Goal: Task Accomplishment & Management: Manage account settings

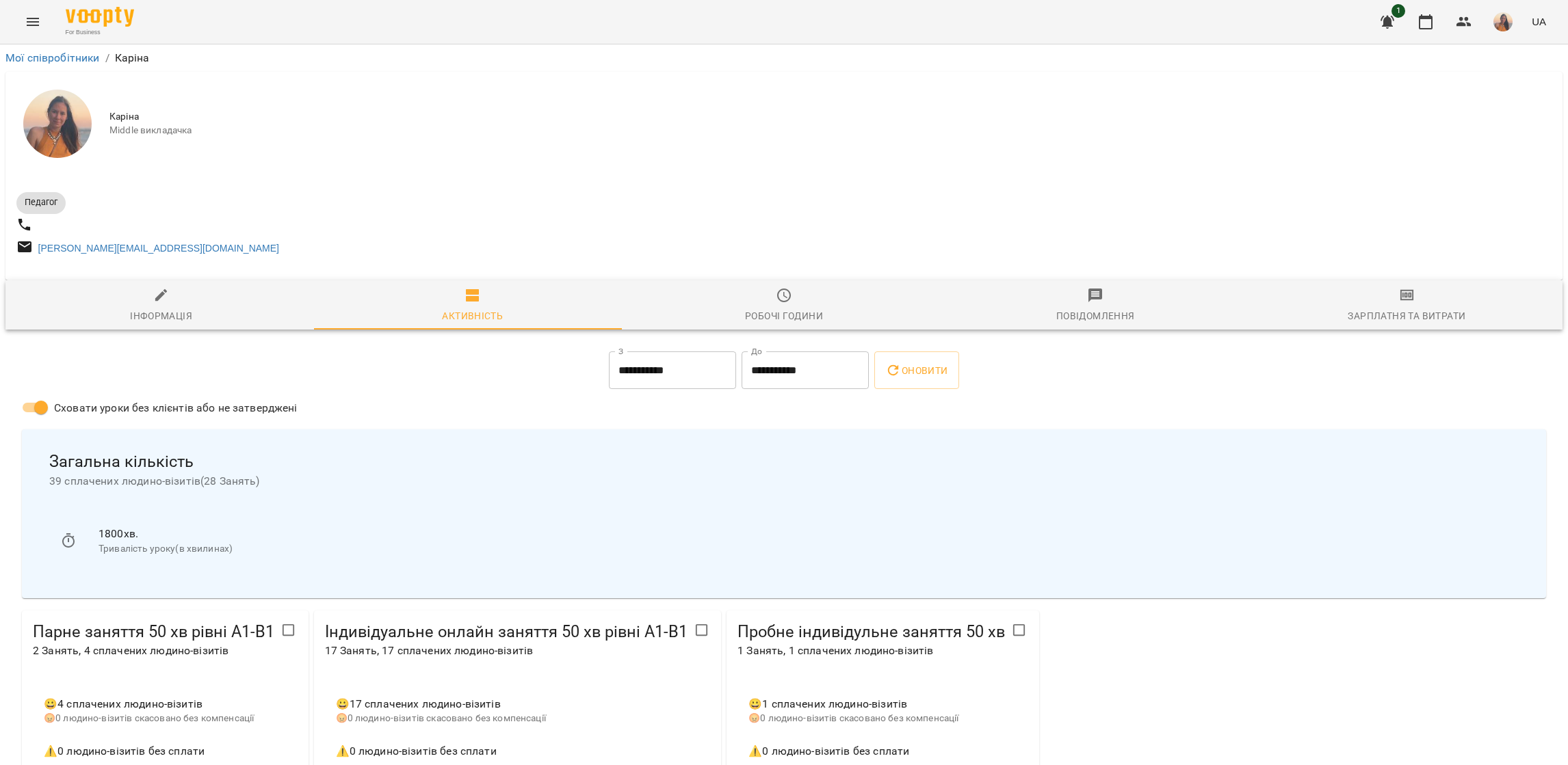
click at [29, 29] on button "Menu" at bounding box center [33, 22] width 33 height 33
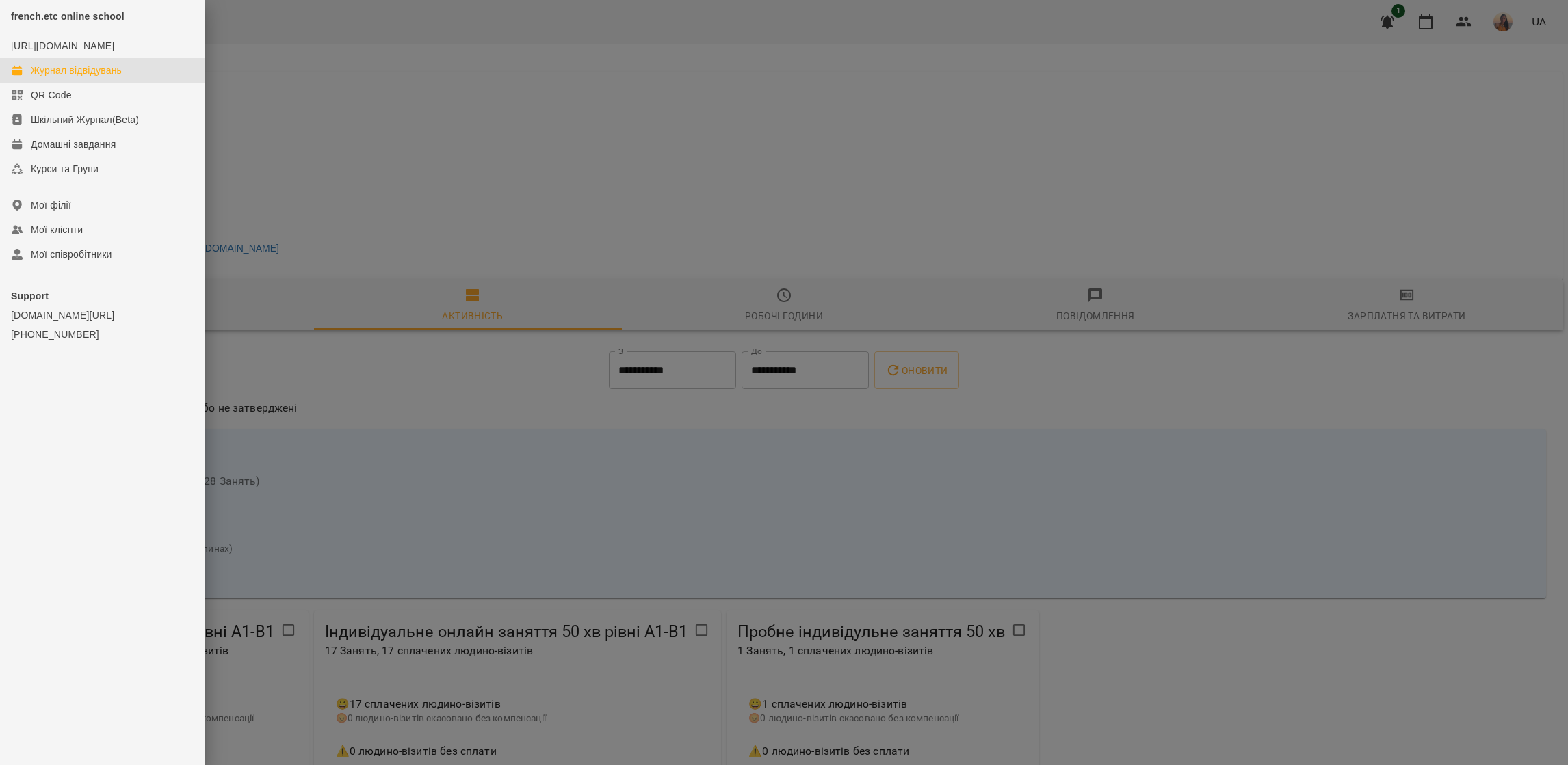
click at [59, 75] on link "Журнал відвідувань" at bounding box center [102, 70] width 205 height 25
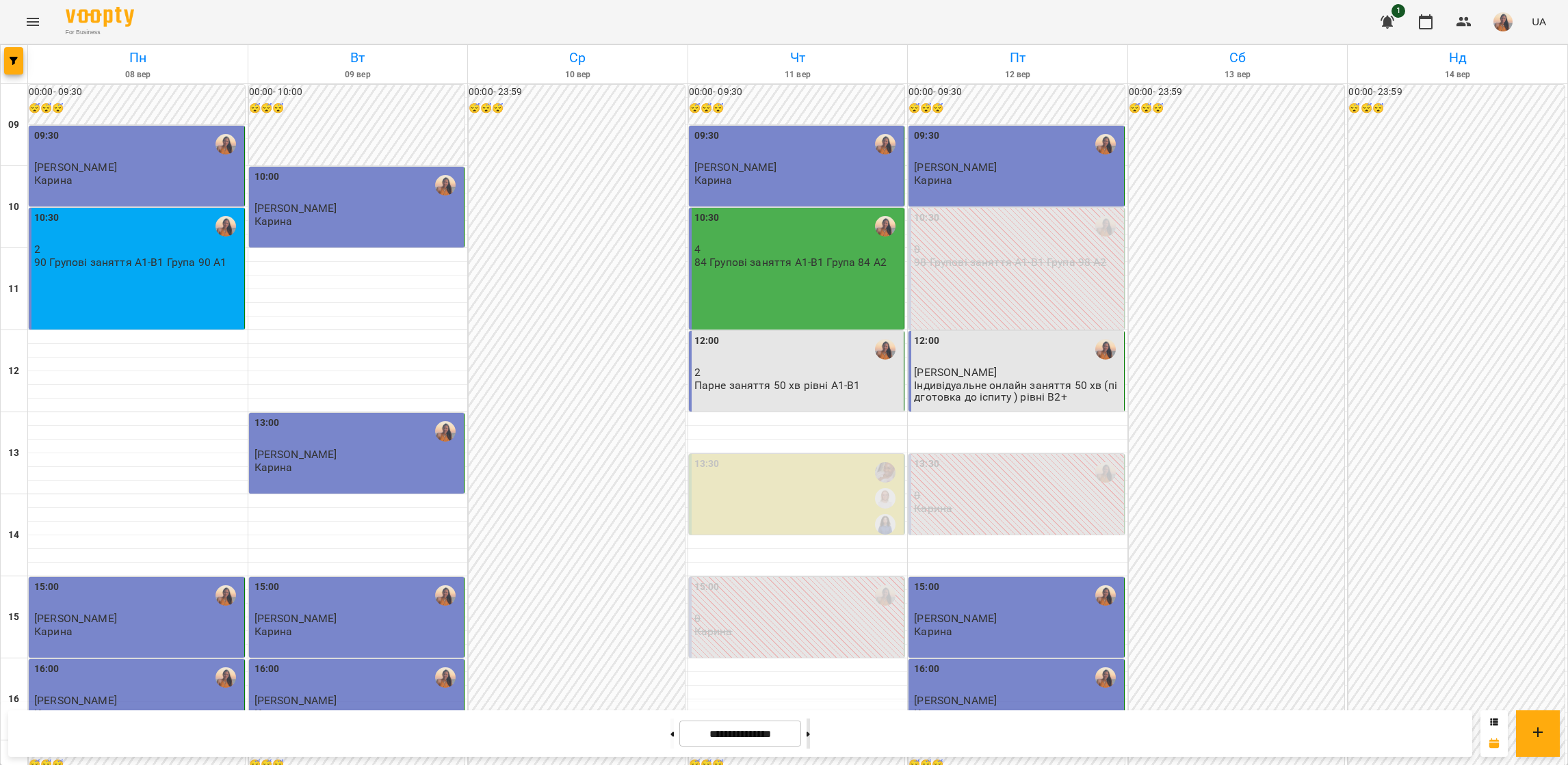
click at [810, 731] on button at bounding box center [808, 734] width 4 height 30
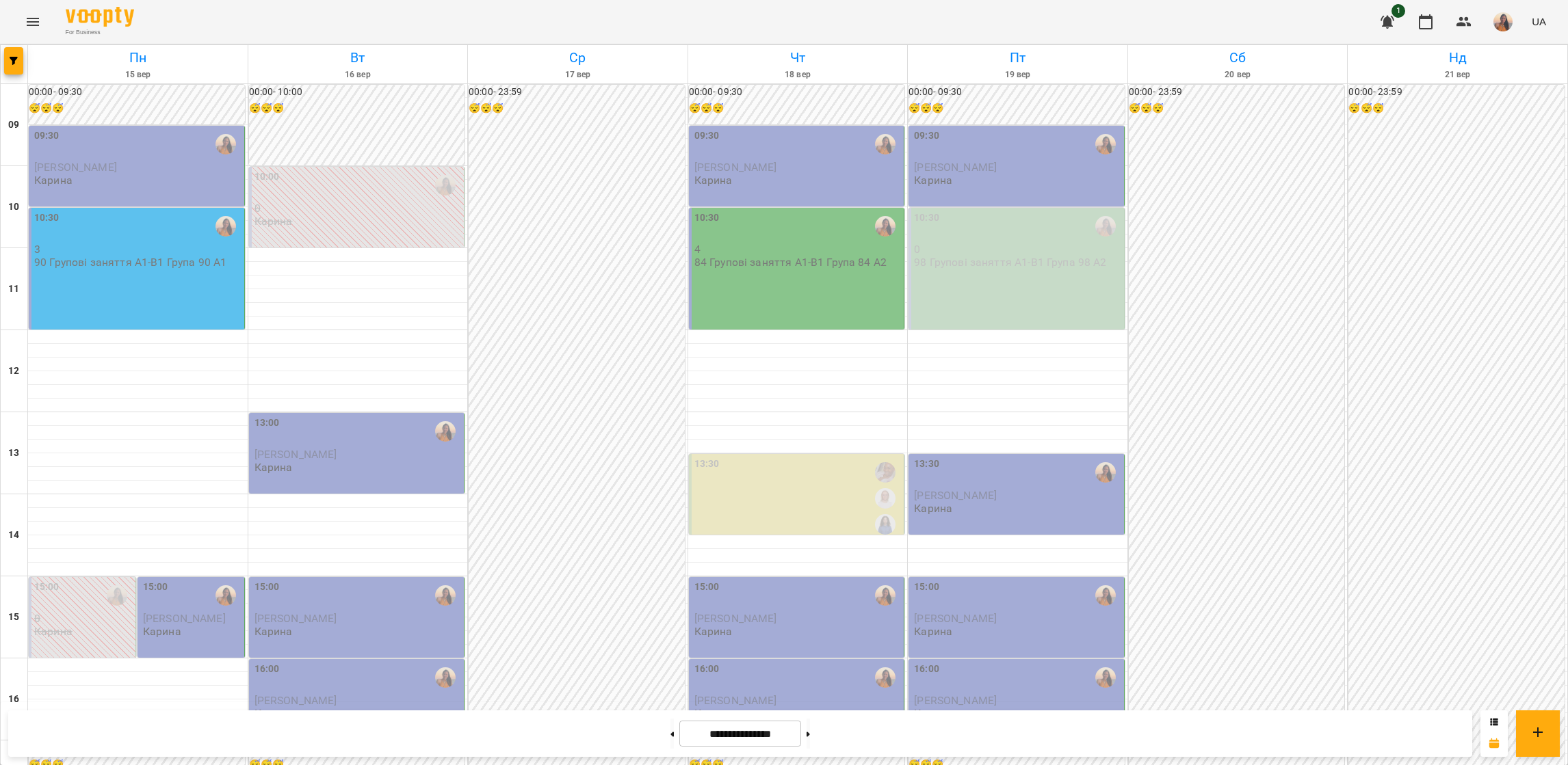
scroll to position [307, 0]
click at [91, 577] on div "15:00 0 [PERSON_NAME]" at bounding box center [82, 618] width 108 height 81
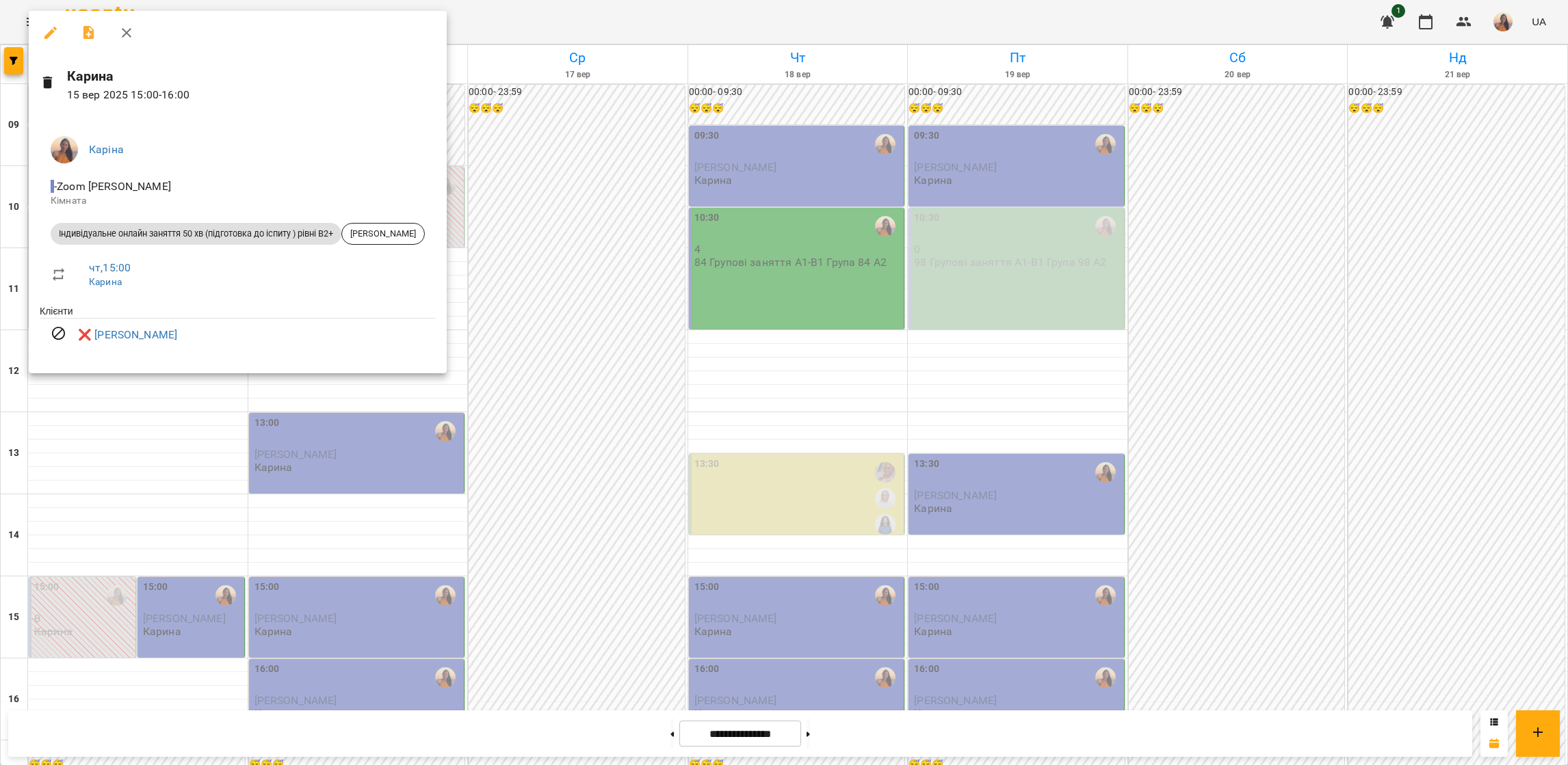
click at [108, 399] on div at bounding box center [784, 382] width 1568 height 765
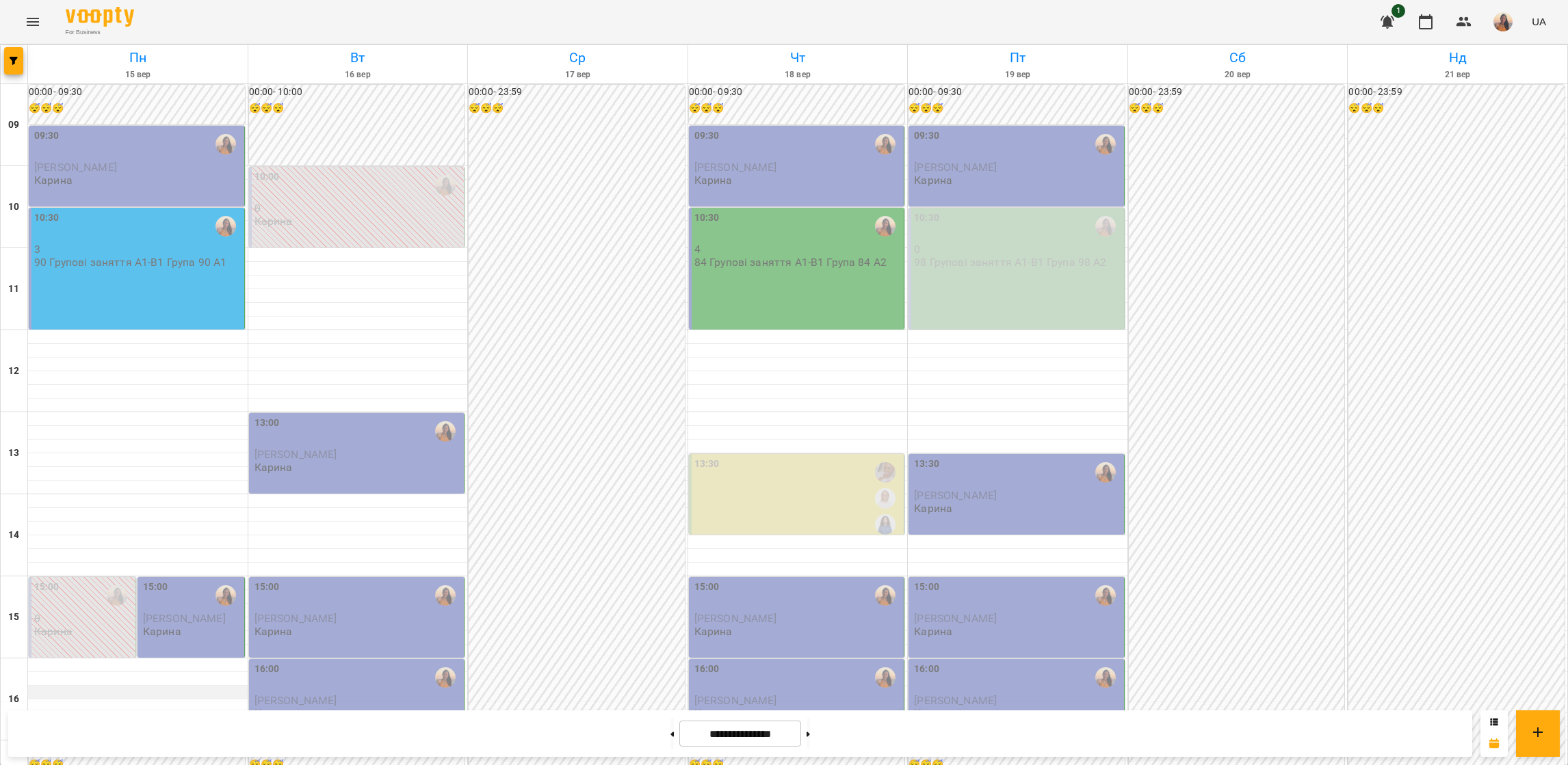
scroll to position [0, 0]
click at [169, 155] on div "09:30" at bounding box center [137, 145] width 207 height 31
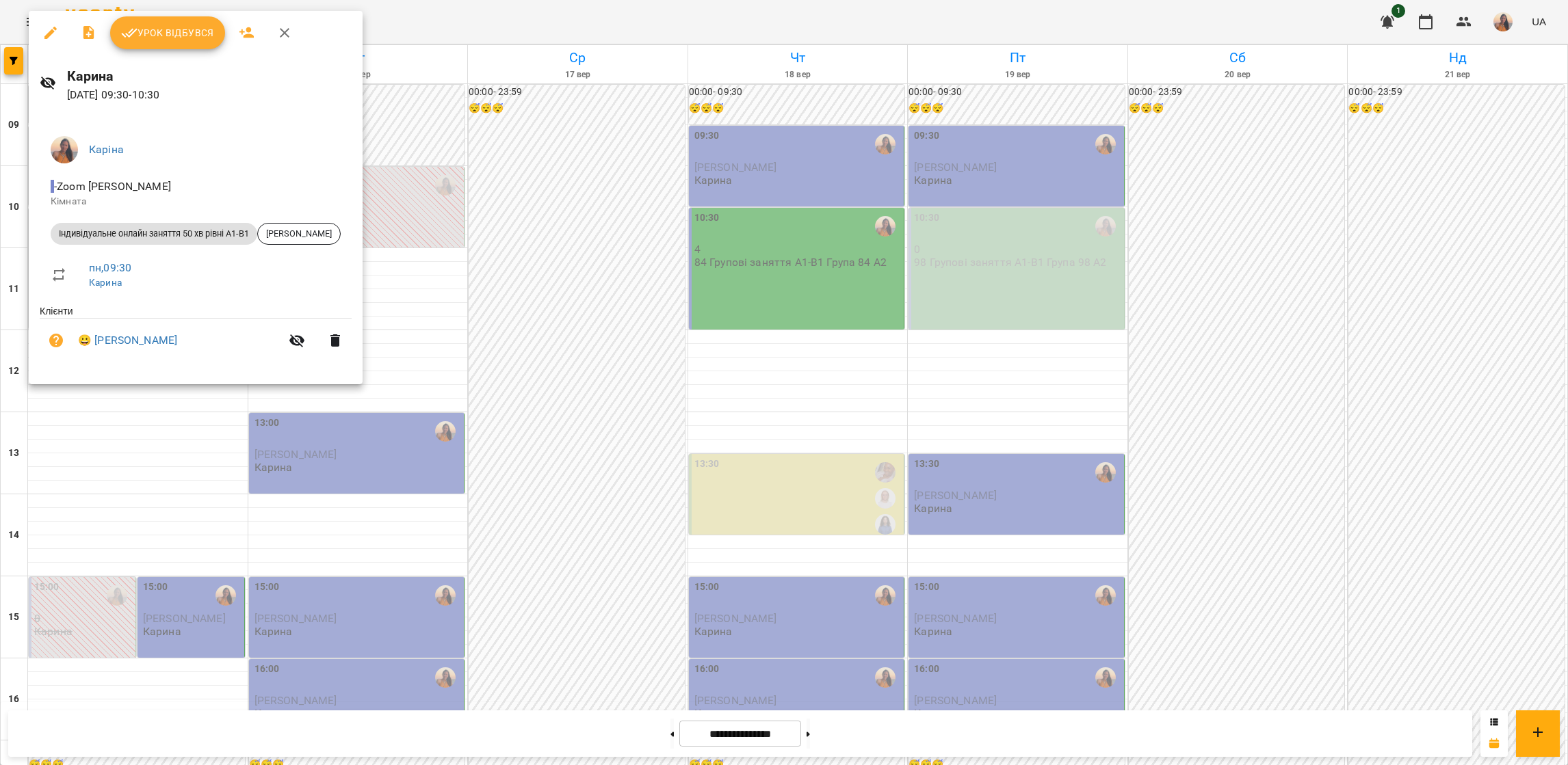
click at [166, 476] on div at bounding box center [784, 382] width 1568 height 765
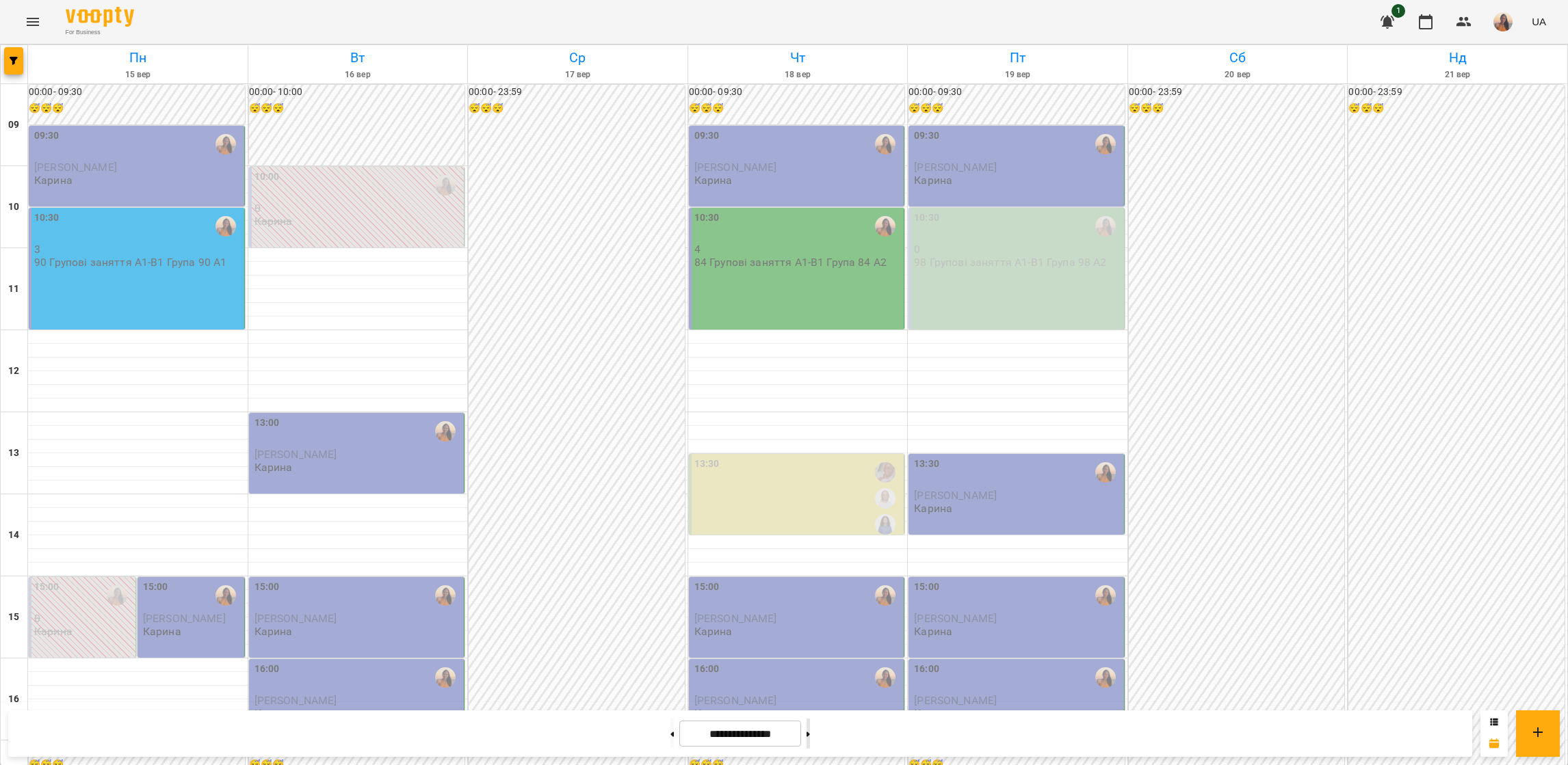
click at [810, 735] on button at bounding box center [808, 734] width 4 height 30
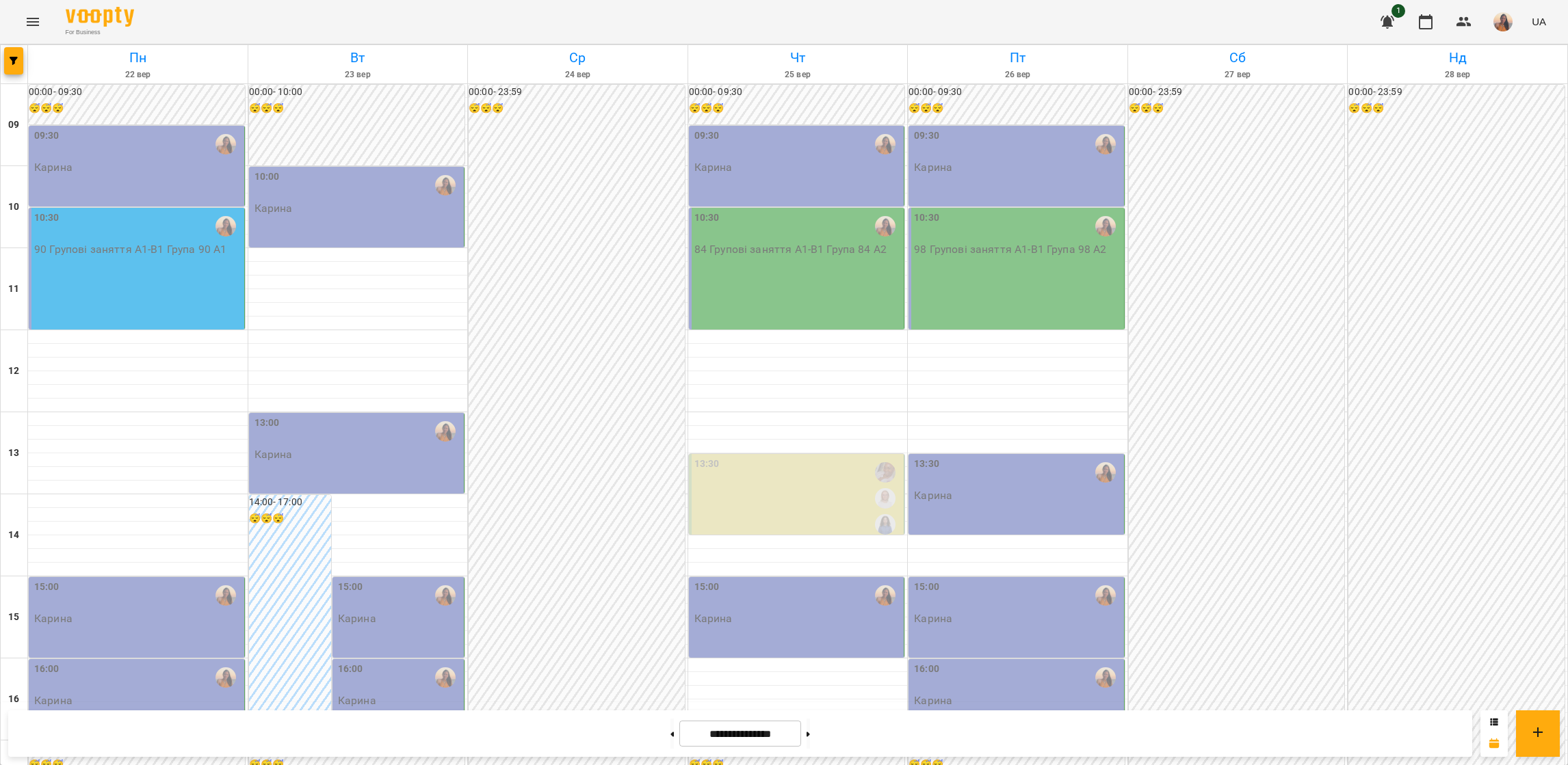
scroll to position [206, 0]
click at [146, 580] on div "15:00 [PERSON_NAME]" at bounding box center [137, 602] width 207 height 45
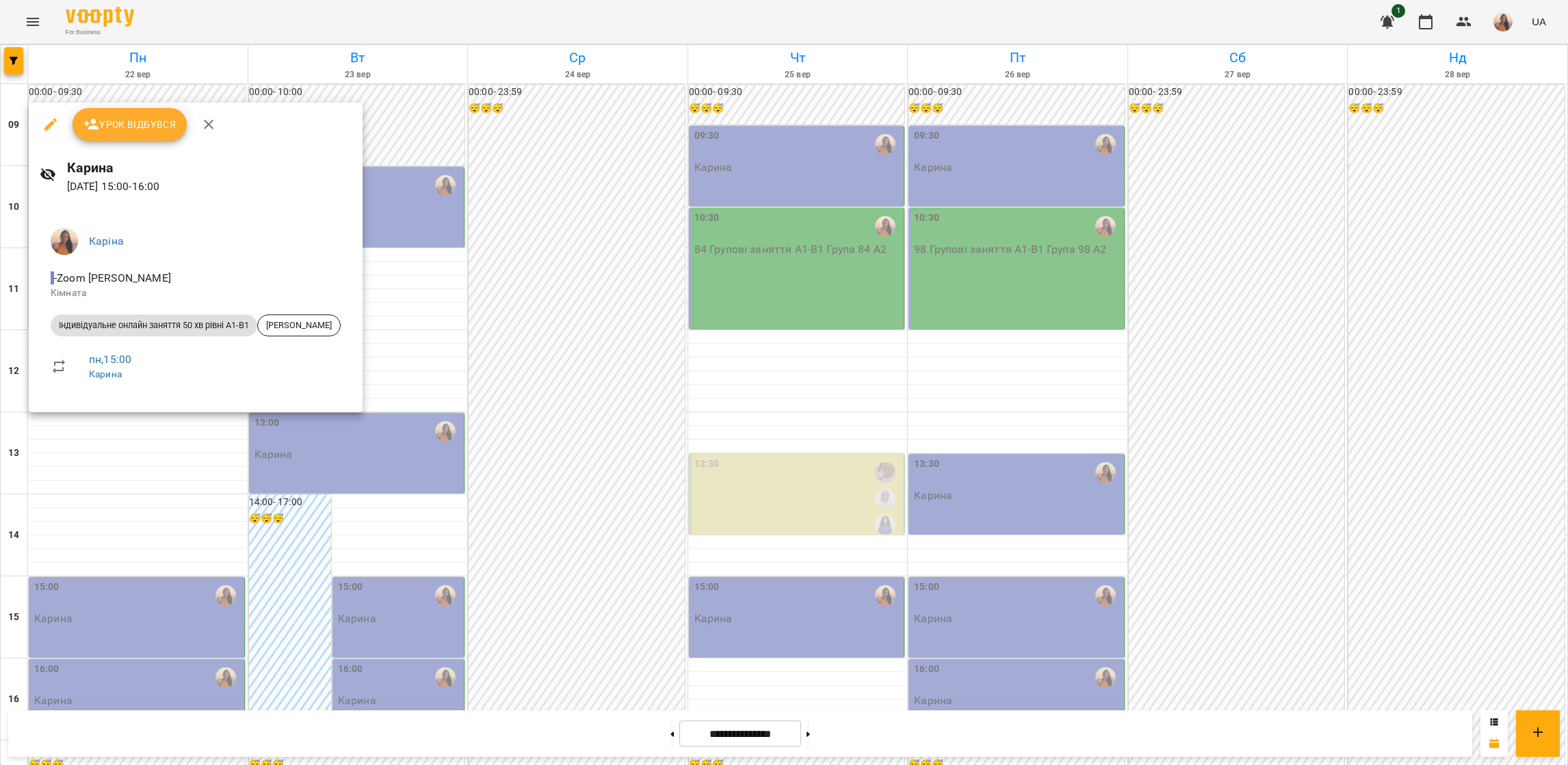
click at [166, 477] on div at bounding box center [784, 382] width 1568 height 765
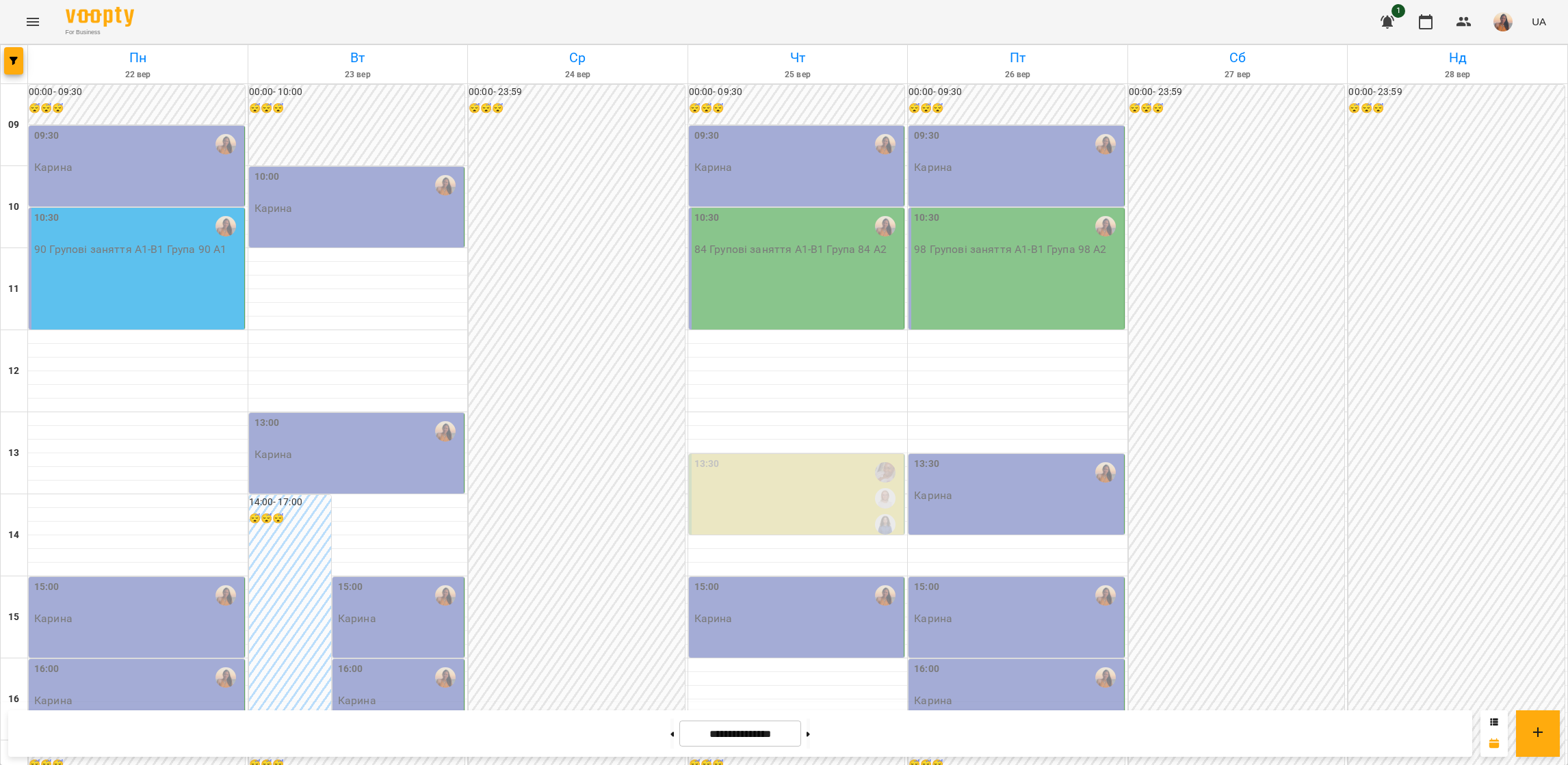
click at [166, 662] on div "16:00" at bounding box center [137, 677] width 207 height 31
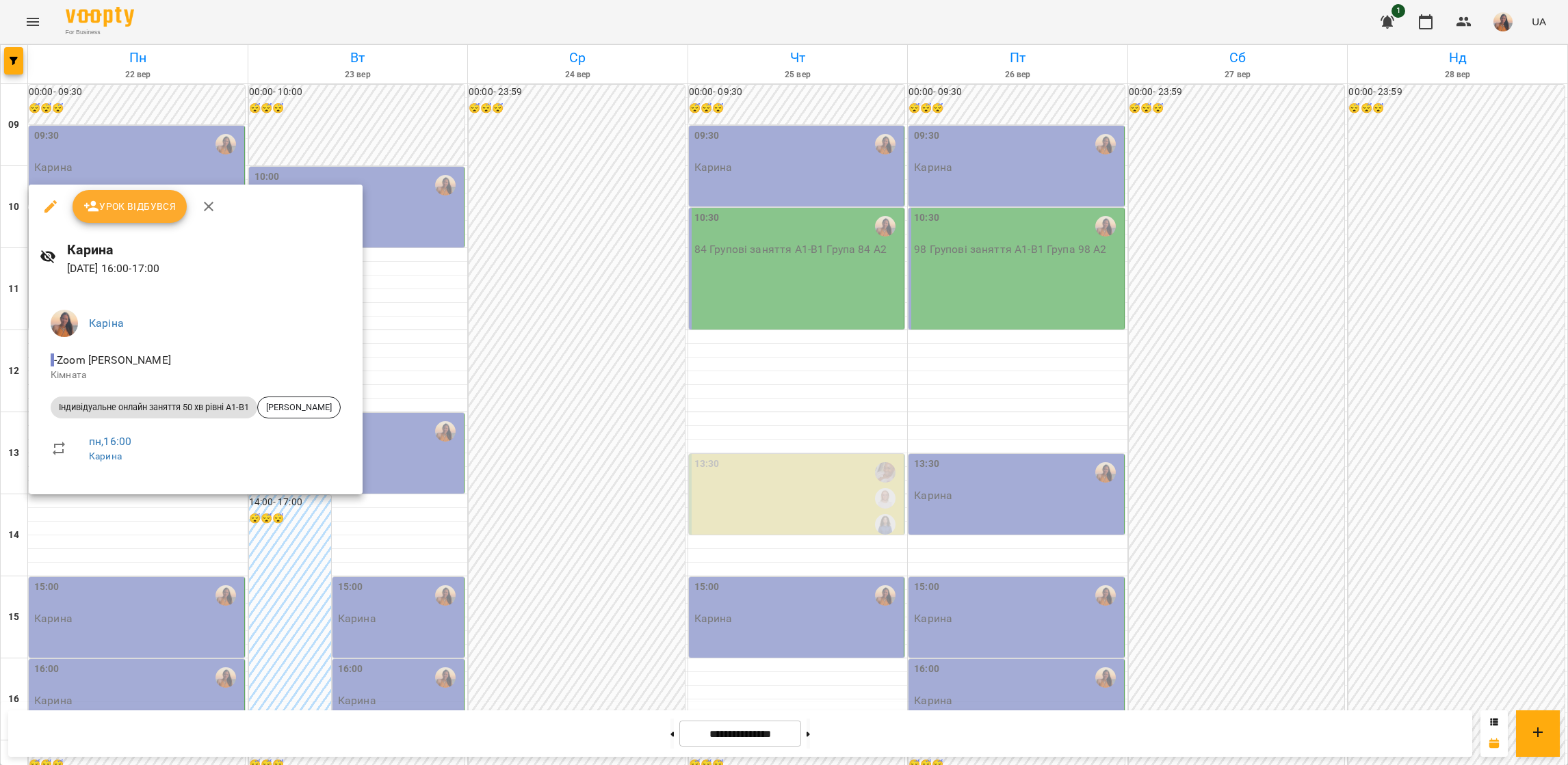
click at [166, 477] on ul "[PERSON_NAME] - Zoom [PERSON_NAME] Індивідуальне онлайн заняття 50 хв рівні А1-…" at bounding box center [195, 388] width 312 height 179
click at [650, 495] on div at bounding box center [784, 382] width 1568 height 765
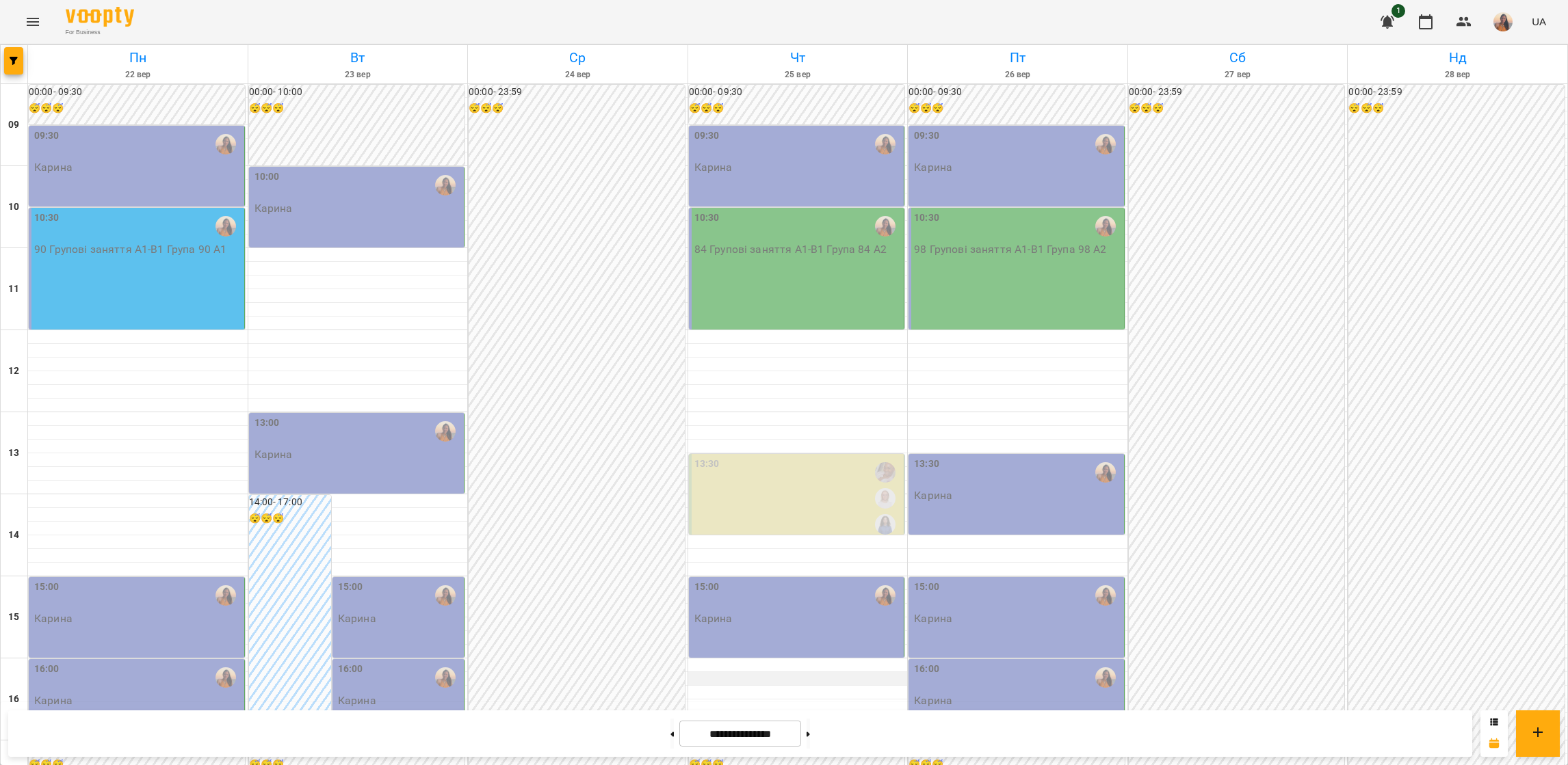
scroll to position [0, 0]
click at [810, 738] on button at bounding box center [808, 734] width 4 height 30
type input "**********"
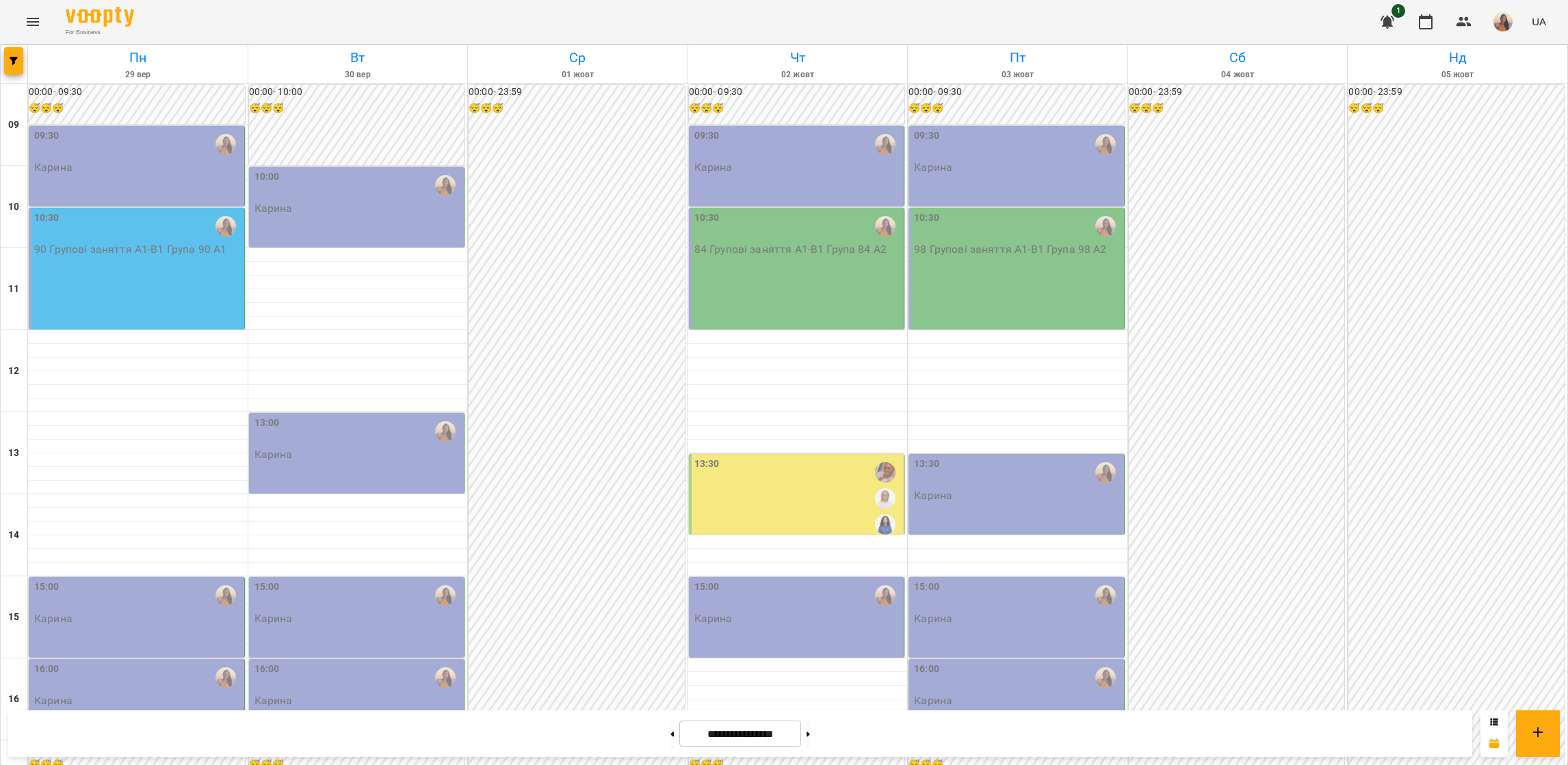
click at [157, 164] on div "09:30 [PERSON_NAME]" at bounding box center [137, 151] width 207 height 45
